Goal: Task Accomplishment & Management: Manage account settings

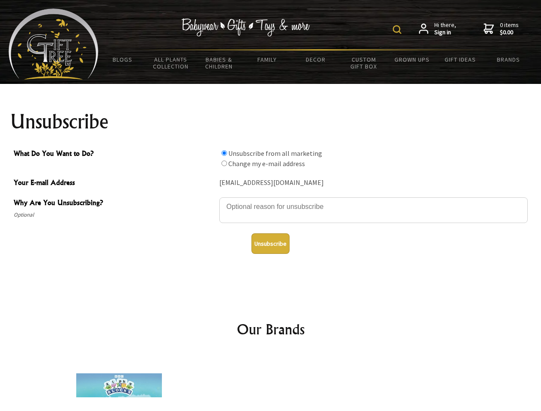
click at [399, 30] on img at bounding box center [397, 29] width 9 height 9
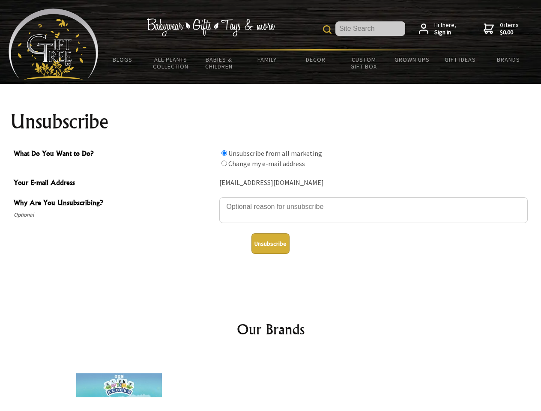
click at [271, 201] on textarea "Why Are You Unsubscribing?" at bounding box center [373, 211] width 309 height 26
click at [224, 153] on input "What Do You Want to Do?" at bounding box center [225, 153] width 6 height 6
click at [224, 163] on input "What Do You Want to Do?" at bounding box center [225, 164] width 6 height 6
radio input "true"
click at [270, 244] on button "Unsubscribe" at bounding box center [271, 244] width 38 height 21
